Goal: Transaction & Acquisition: Purchase product/service

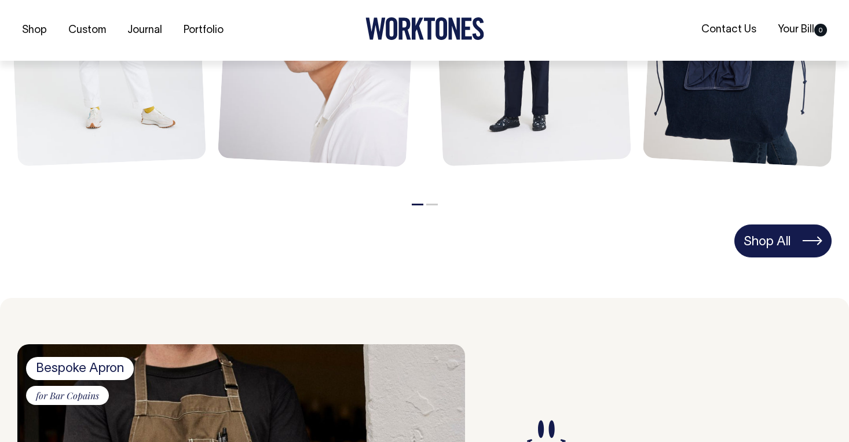
scroll to position [706, 0]
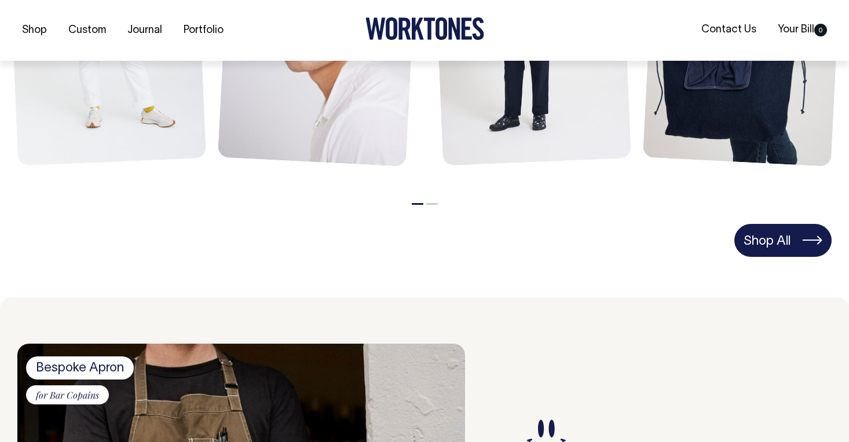
click at [771, 234] on link "Shop All" at bounding box center [782, 240] width 97 height 32
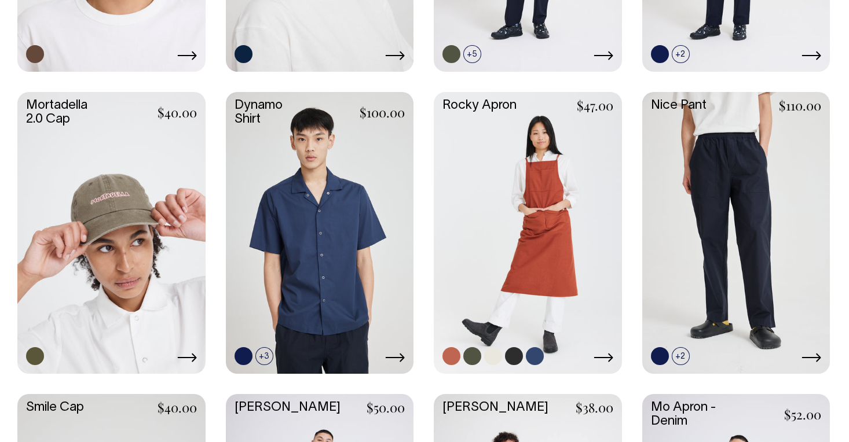
scroll to position [853, 0]
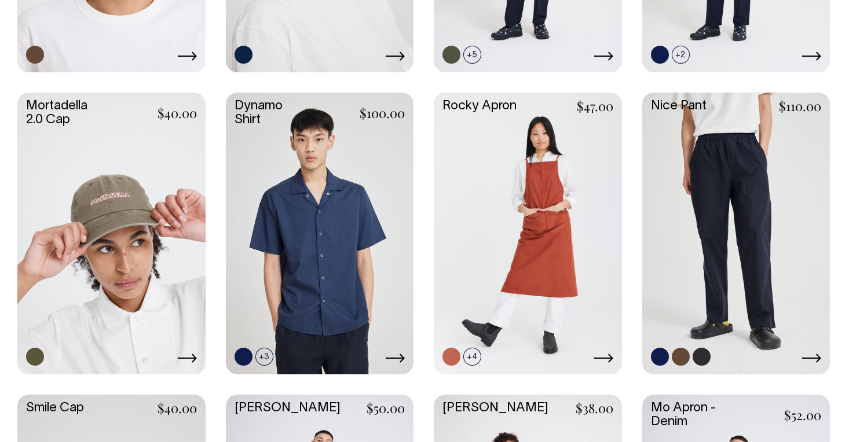
click at [706, 269] on link at bounding box center [736, 233] width 188 height 280
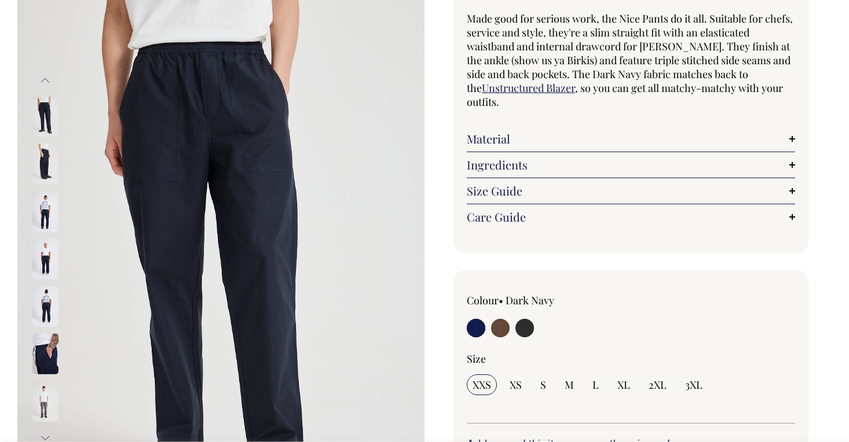
scroll to position [107, 0]
click at [36, 153] on img at bounding box center [45, 164] width 26 height 41
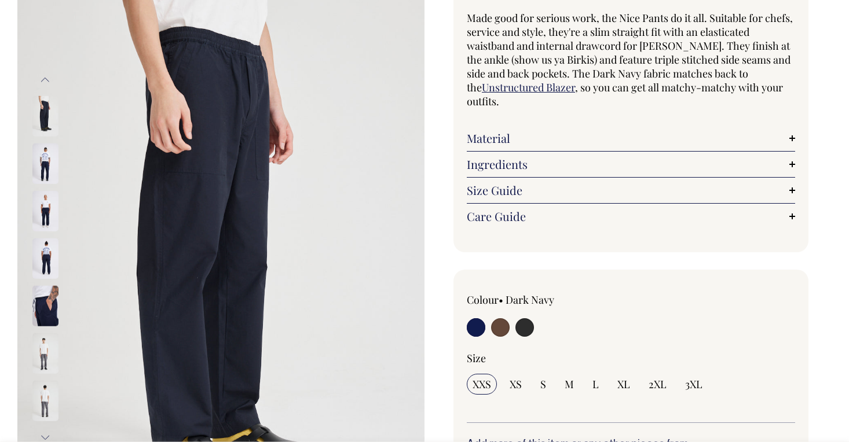
click at [500, 325] on input "radio" at bounding box center [500, 327] width 19 height 19
radio input "true"
radio input "false"
select select "Chocolate"
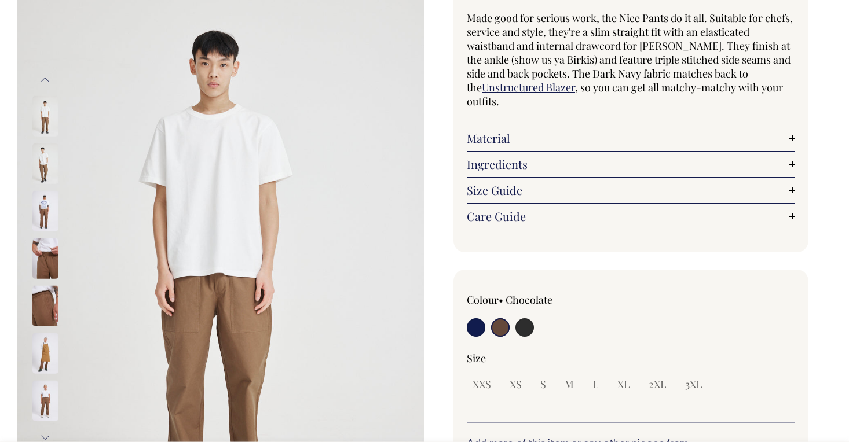
click at [49, 303] on img at bounding box center [45, 306] width 26 height 41
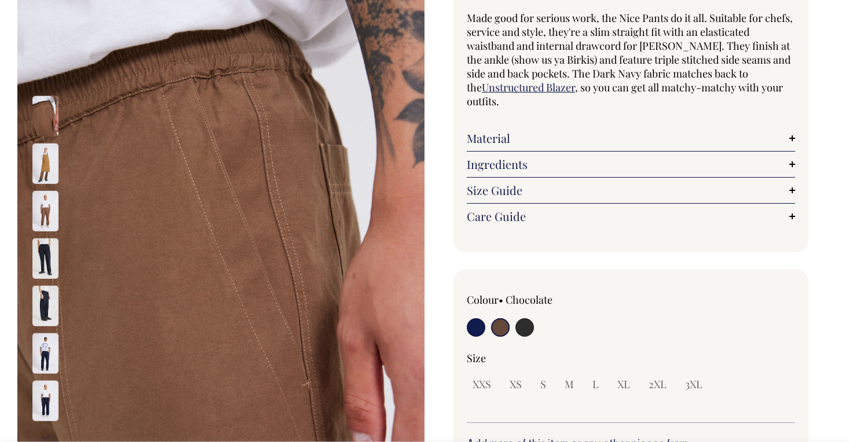
click at [46, 303] on img at bounding box center [45, 306] width 26 height 41
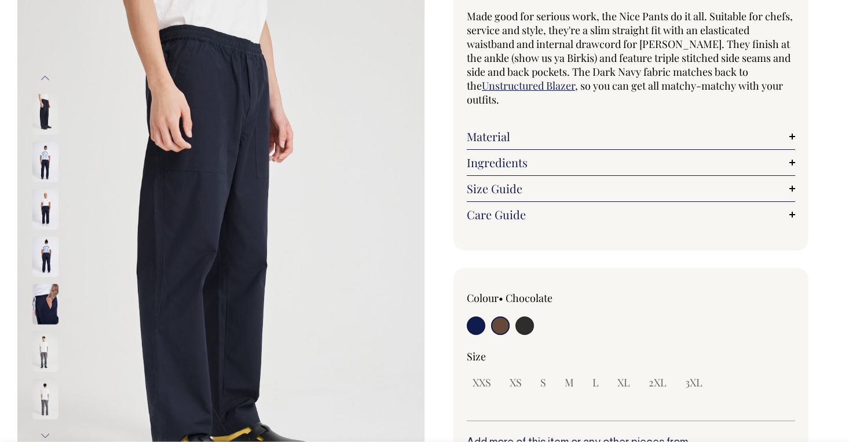
scroll to position [108, 0]
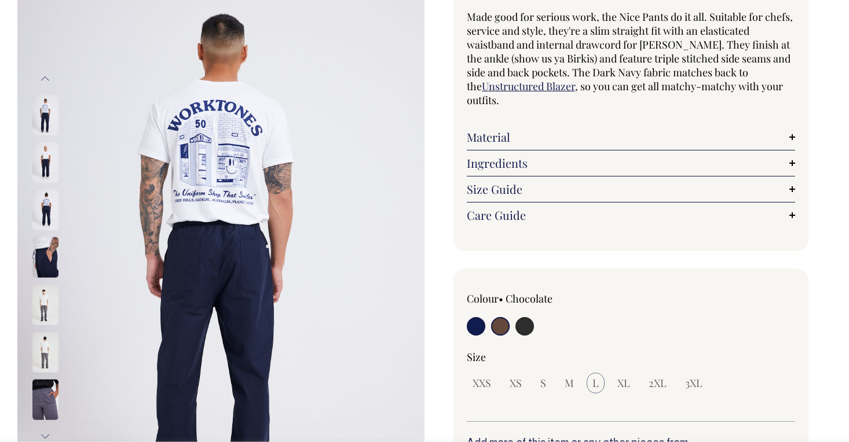
click at [595, 383] on span "L" at bounding box center [595, 383] width 6 height 14
click at [529, 322] on input "radio" at bounding box center [524, 326] width 19 height 19
radio input "true"
select select "Charcoal"
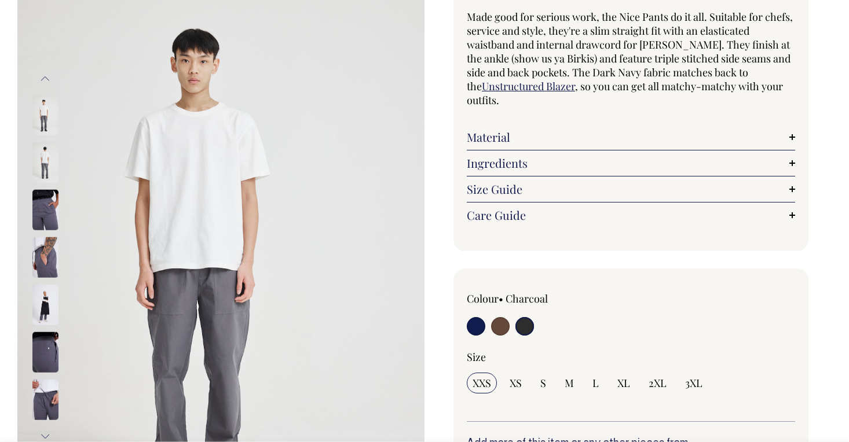
click at [471, 317] on input "radio" at bounding box center [476, 326] width 19 height 19
radio input "true"
select select "Dark Navy"
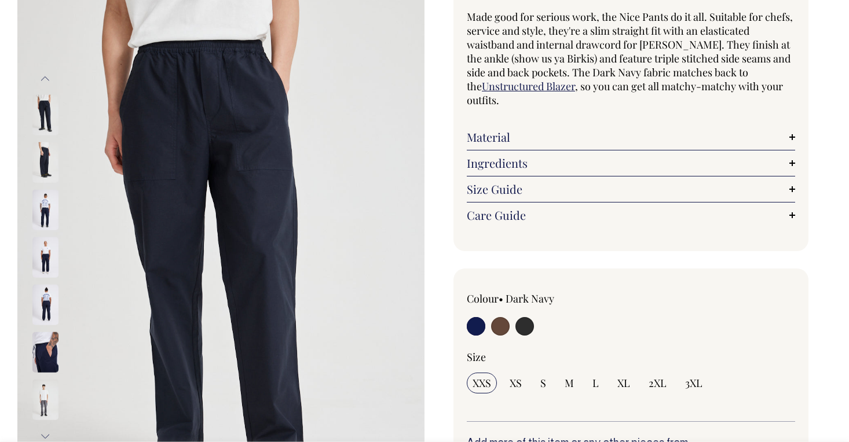
click at [501, 324] on input "radio" at bounding box center [500, 326] width 19 height 19
radio input "true"
radio input "false"
select select "Chocolate"
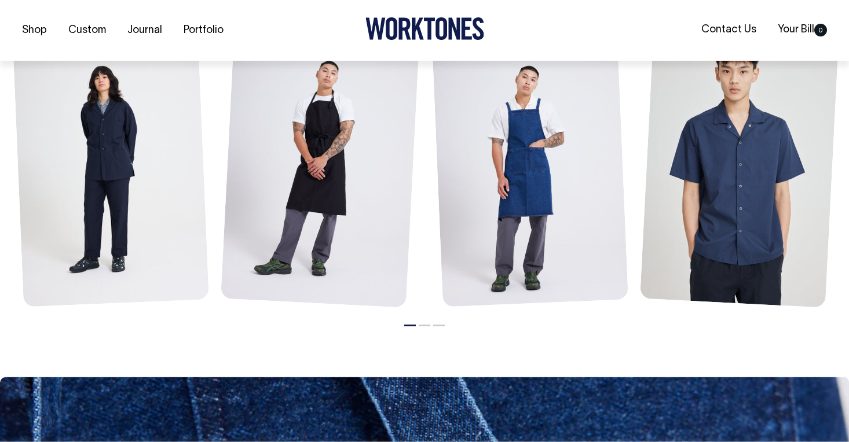
scroll to position [1474, 0]
